Goal: Transaction & Acquisition: Obtain resource

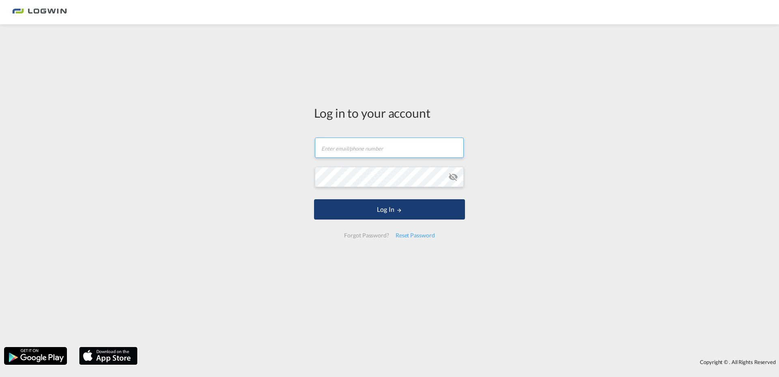
type input "[PERSON_NAME][EMAIL_ADDRESS][PERSON_NAME][DOMAIN_NAME]"
click at [379, 208] on button "Log In" at bounding box center [389, 209] width 151 height 20
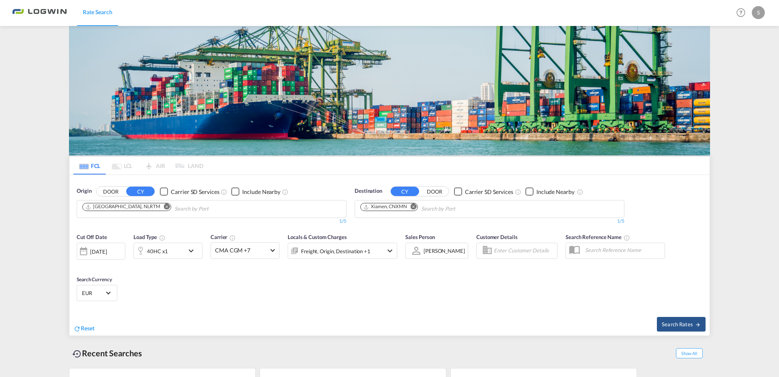
click at [411, 204] on md-icon "Remove" at bounding box center [414, 207] width 6 height 6
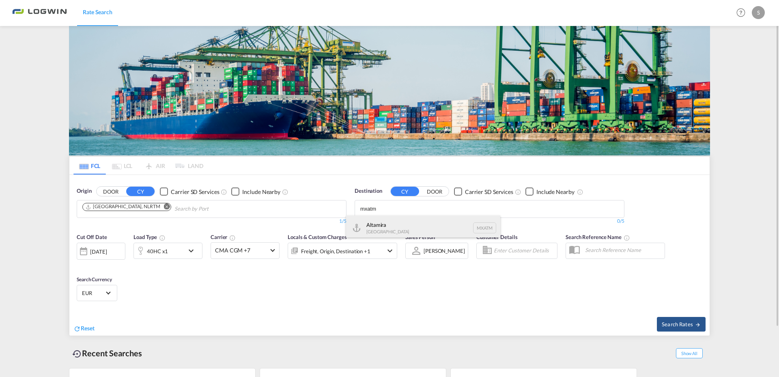
type input "mxatm"
click at [400, 226] on div "Altamira [GEOGRAPHIC_DATA] MXATM" at bounding box center [423, 227] width 154 height 24
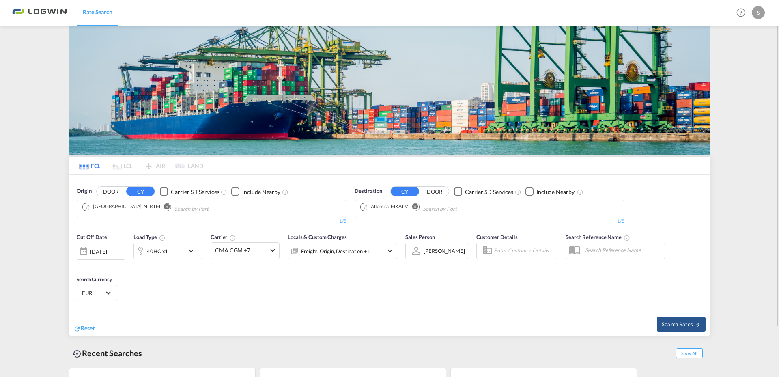
click at [192, 250] on md-icon "icon-chevron-down" at bounding box center [193, 251] width 14 height 10
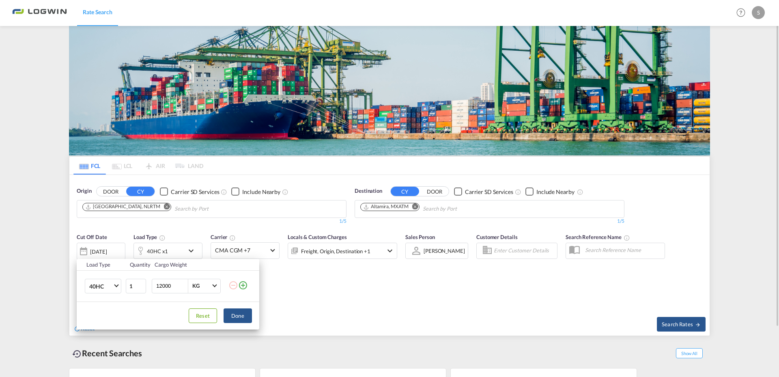
click at [192, 250] on div "Load Type Quantity Cargo Weight 40HC 20GP 40GP 40HC 45HC 20RE 40RE 40HR 20OT 40…" at bounding box center [389, 188] width 779 height 377
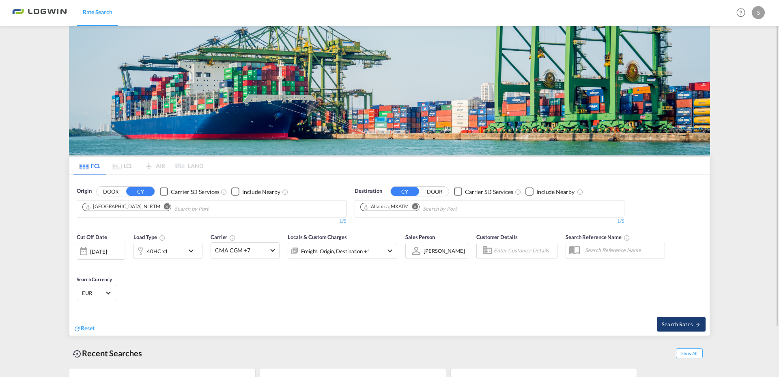
click at [685, 322] on span "Search Rates" at bounding box center [681, 324] width 39 height 6
type input "NLRTM to MXATM / [DATE]"
